Goal: Check status

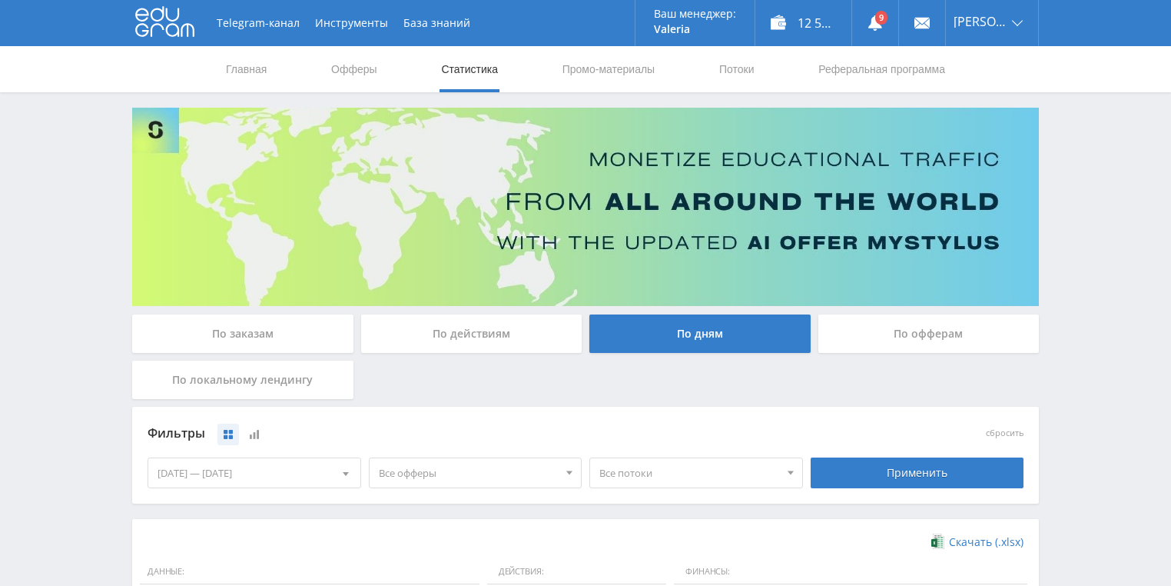
scroll to position [419, 0]
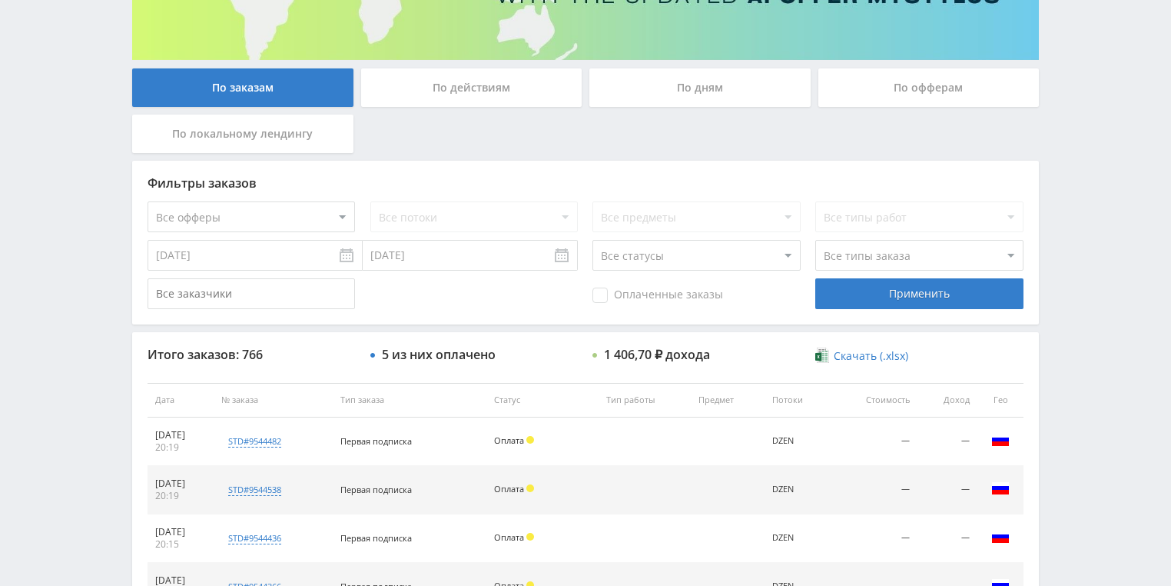
click at [461, 89] on div "По действиям" at bounding box center [471, 87] width 221 height 38
click at [0, 0] on input "По действиям" at bounding box center [0, 0] width 0 height 0
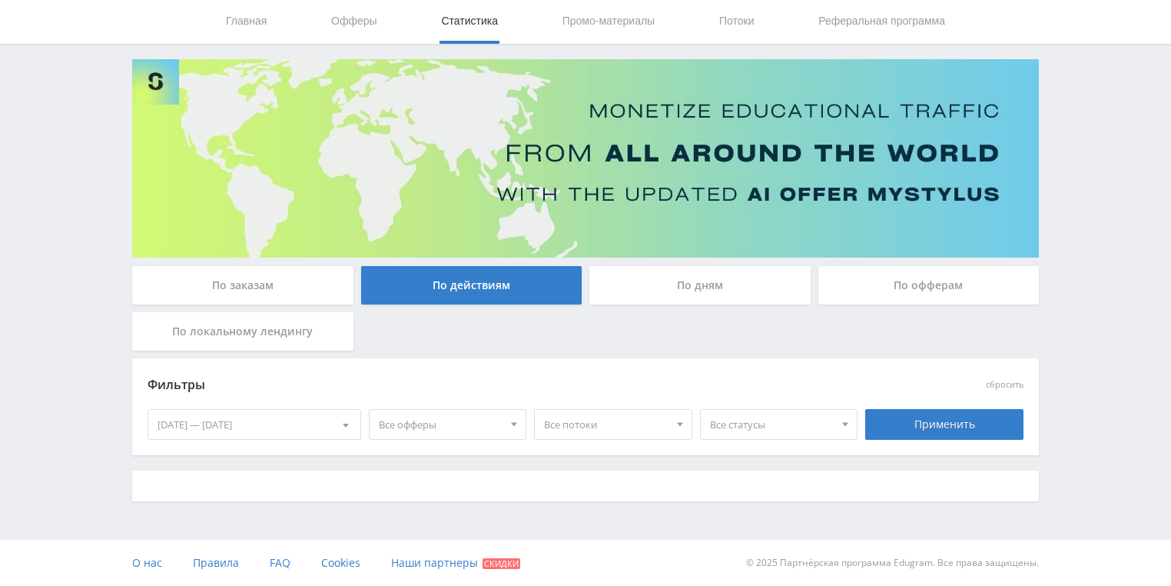
scroll to position [48, 0]
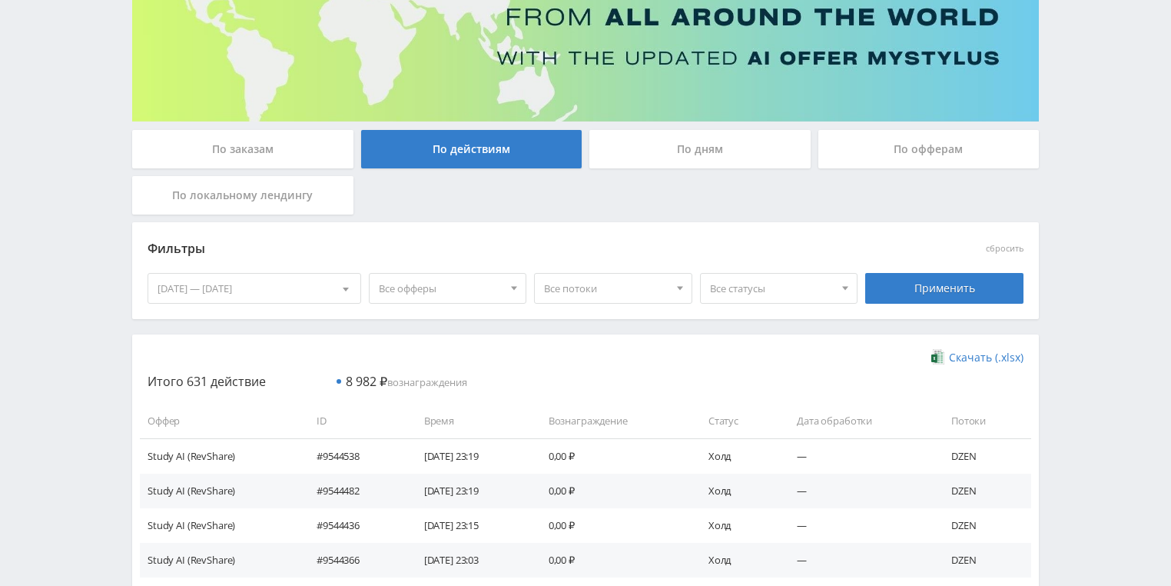
click at [663, 161] on div "По дням" at bounding box center [699, 149] width 221 height 38
click at [0, 0] on input "По дням" at bounding box center [0, 0] width 0 height 0
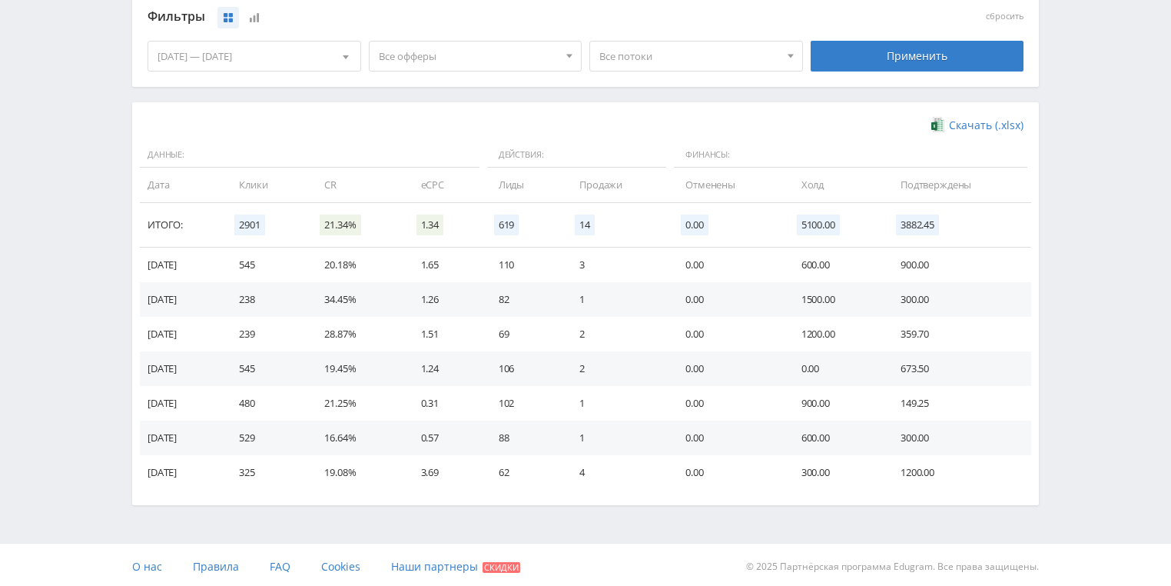
scroll to position [419, 0]
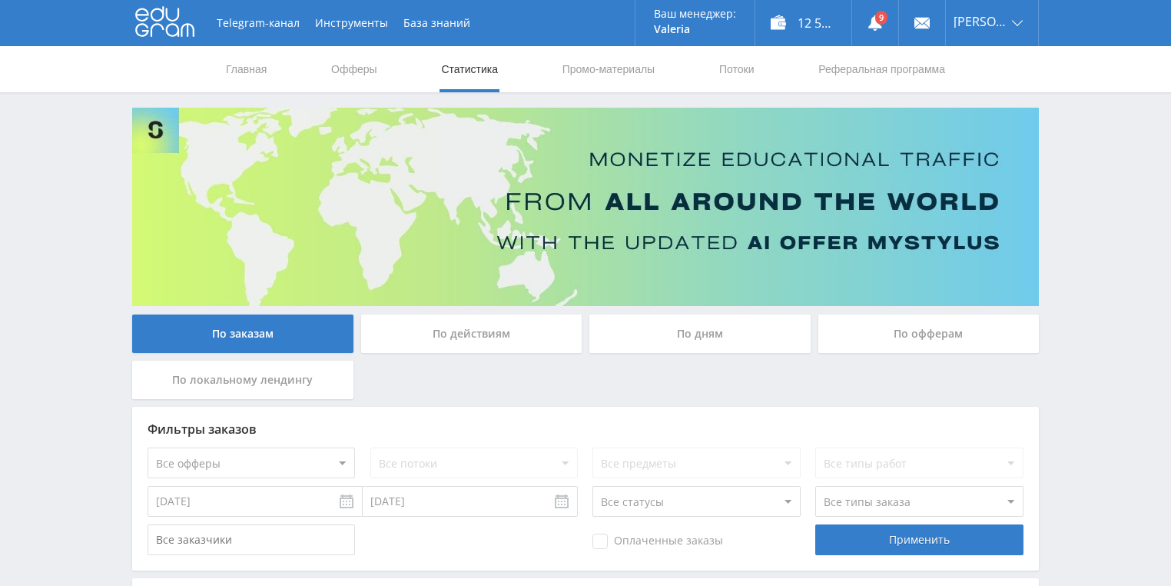
click at [470, 340] on div "По действиям" at bounding box center [471, 333] width 221 height 38
click at [0, 0] on input "По действиям" at bounding box center [0, 0] width 0 height 0
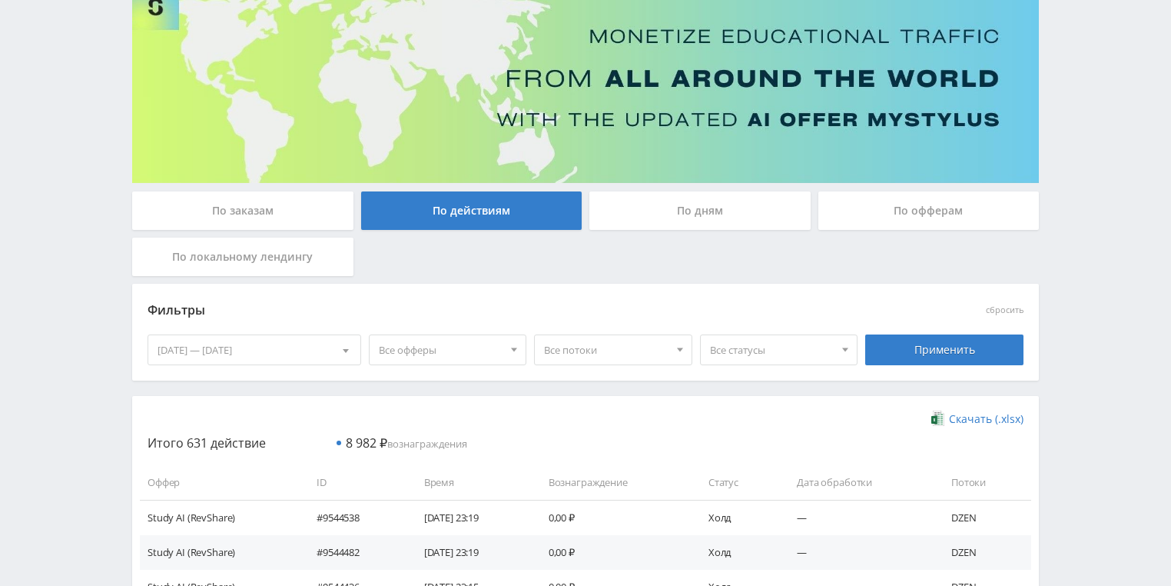
click at [641, 214] on div "По дням" at bounding box center [699, 210] width 221 height 38
click at [0, 0] on input "По дням" at bounding box center [0, 0] width 0 height 0
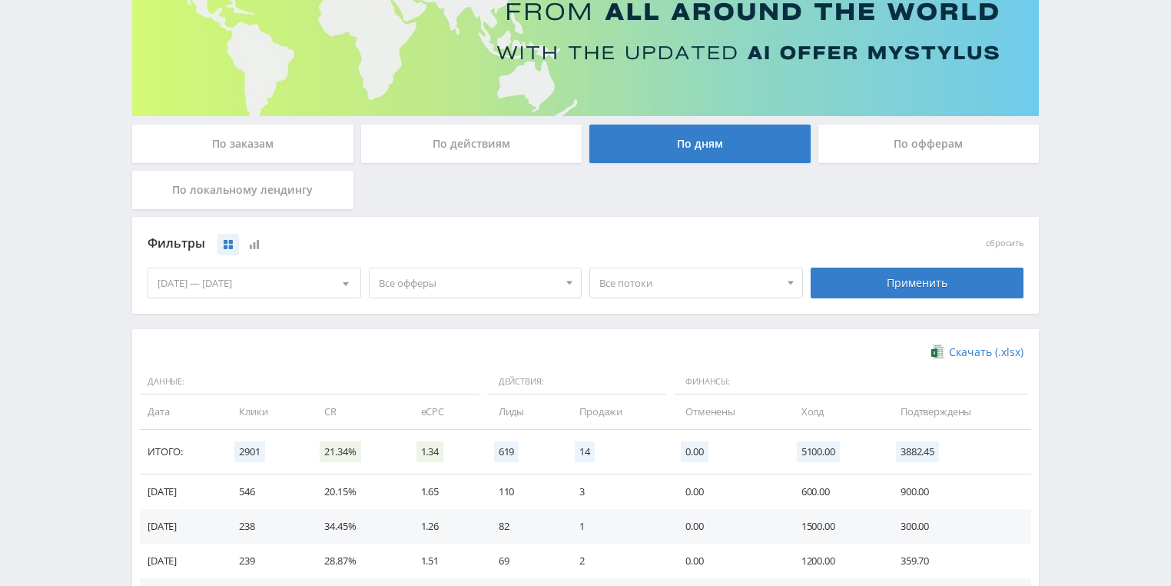
scroll to position [307, 0]
